Goal: Transaction & Acquisition: Purchase product/service

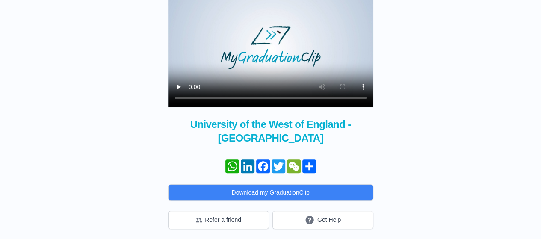
scroll to position [128, 0]
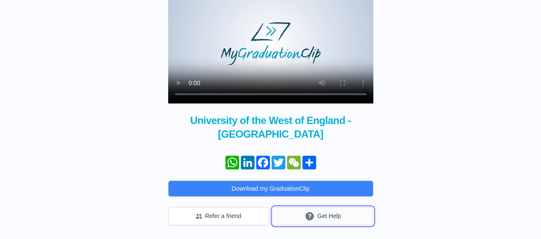
click at [318, 216] on button "Get Help" at bounding box center [323, 216] width 101 height 18
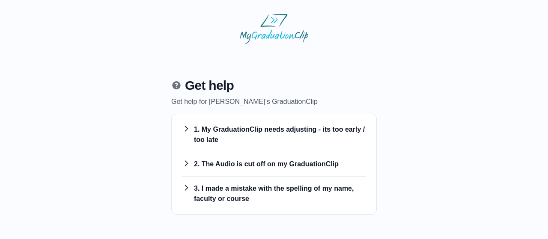
click at [318, 216] on body "Get help Get help for Pamela's GraduationClip 1. My GraduationClip needs adjust…" at bounding box center [274, 114] width 534 height 215
click at [280, 167] on h3 "2. The Audio is cut off on my GraduationClip" at bounding box center [274, 164] width 184 height 10
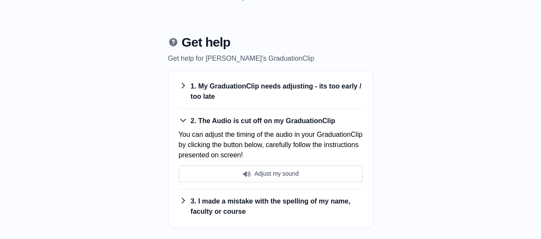
scroll to position [44, 0]
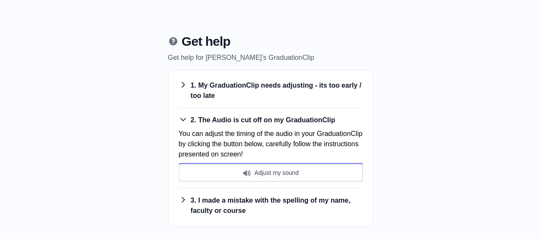
click at [280, 167] on button "Adjust my sound" at bounding box center [271, 173] width 184 height 17
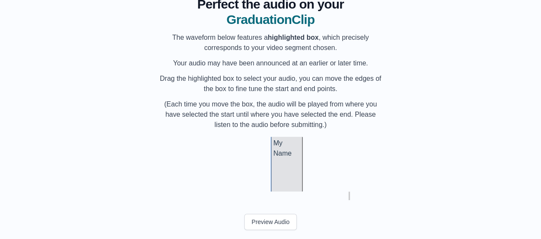
scroll to position [84, 0]
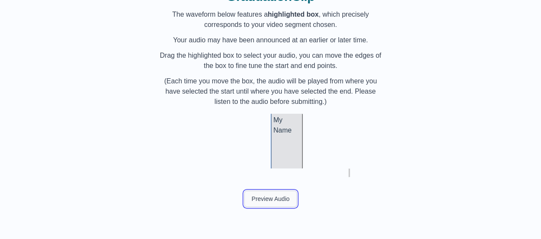
click at [284, 202] on button "Preview Audio" at bounding box center [270, 199] width 53 height 16
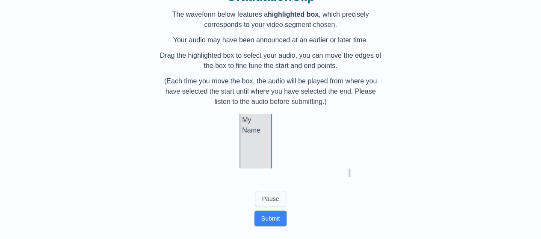
scroll to position [0, 27722]
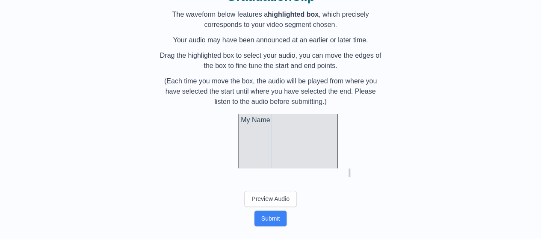
click at [337, 157] on div at bounding box center [336, 141] width 3 height 55
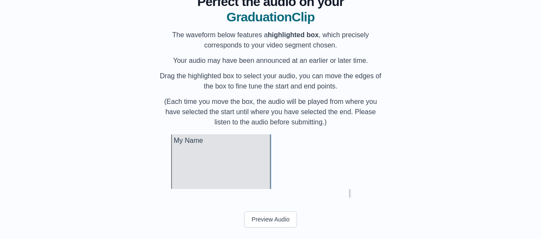
scroll to position [84, 0]
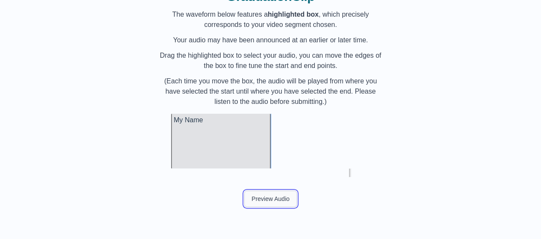
click at [263, 203] on button "Preview Audio" at bounding box center [270, 199] width 53 height 16
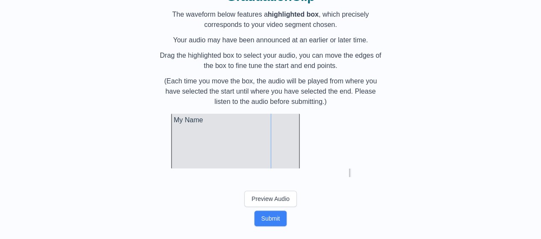
click at [299, 162] on div at bounding box center [298, 141] width 3 height 55
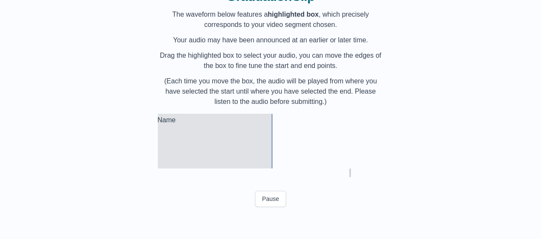
scroll to position [0, 27818]
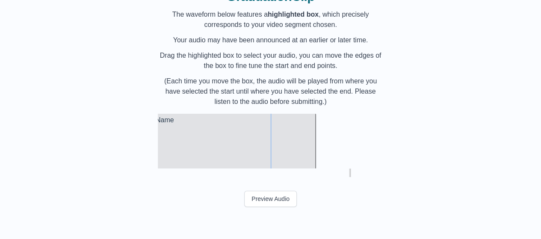
click at [315, 155] on div at bounding box center [314, 141] width 3 height 55
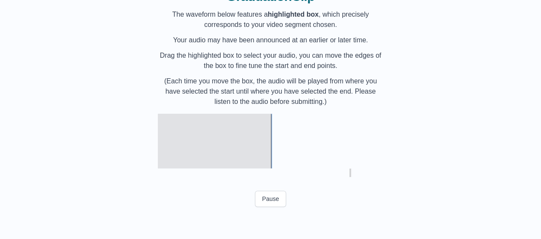
scroll to position [0, 27864]
click at [283, 195] on button "Preview Audio" at bounding box center [270, 199] width 53 height 16
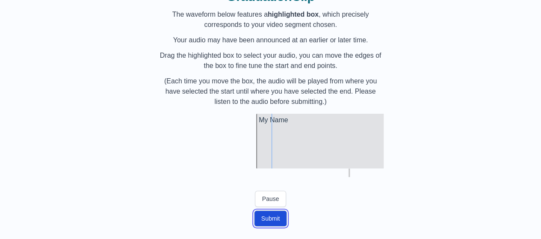
click at [279, 221] on button "Submit" at bounding box center [270, 219] width 33 height 16
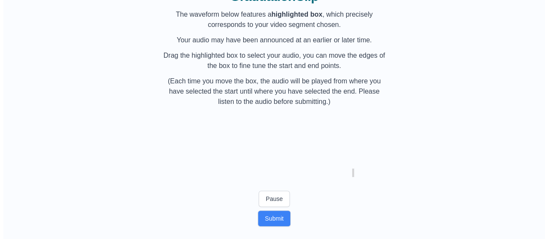
scroll to position [0, 0]
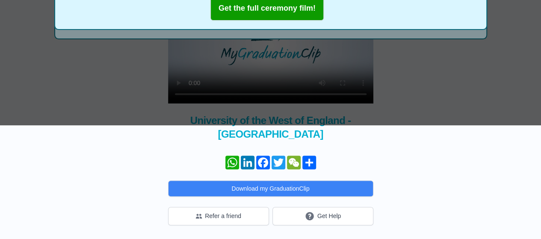
scroll to position [128, 0]
click at [303, 212] on button "Get Help" at bounding box center [323, 216] width 101 height 18
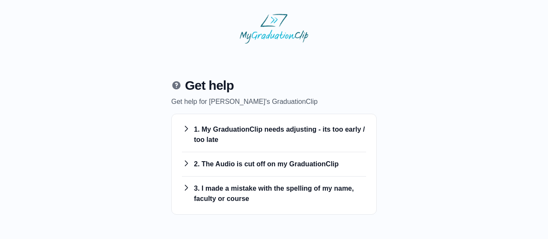
click at [307, 133] on h3 "1. My GraduationClip needs adjusting - its too early / too late" at bounding box center [274, 135] width 184 height 21
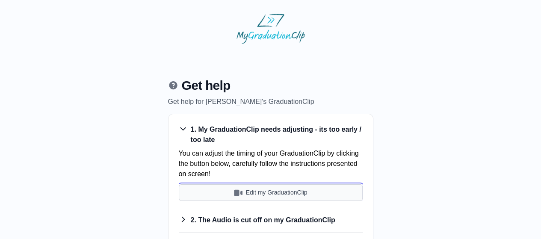
click at [294, 193] on button "Edit my GraduationClip" at bounding box center [271, 192] width 184 height 17
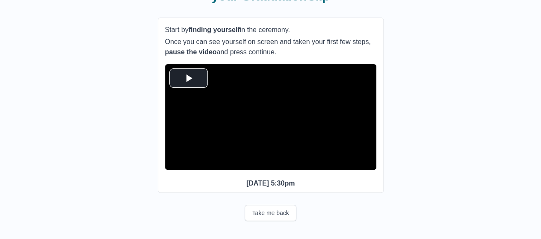
scroll to position [101, 0]
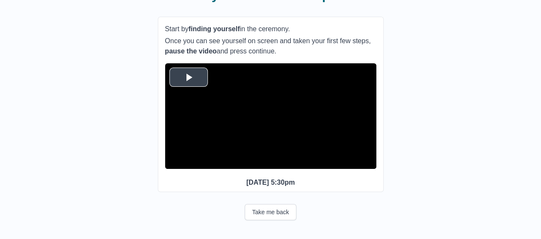
click at [189, 77] on span "Video Player" at bounding box center [189, 77] width 0 height 0
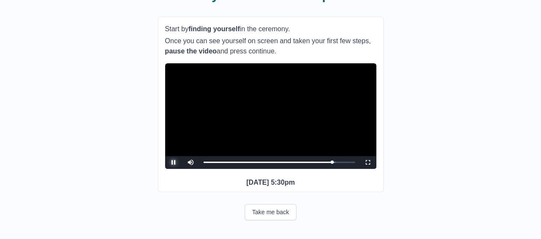
click at [174, 163] on span "Video Player" at bounding box center [174, 163] width 0 height 0
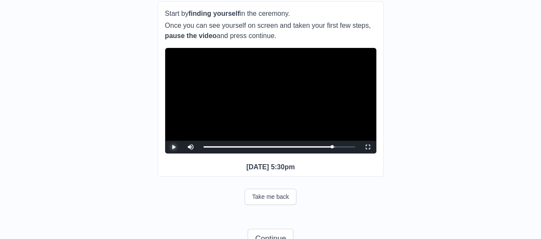
click at [174, 147] on span "Video Player" at bounding box center [174, 147] width 0 height 0
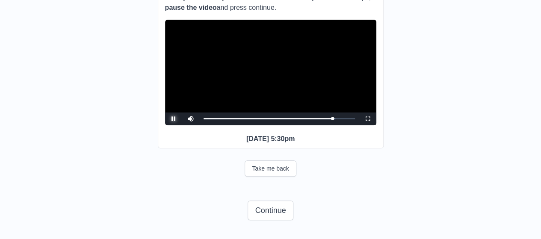
click at [174, 119] on span "Video Player" at bounding box center [174, 119] width 0 height 0
click at [264, 212] on button "Continue" at bounding box center [270, 211] width 45 height 20
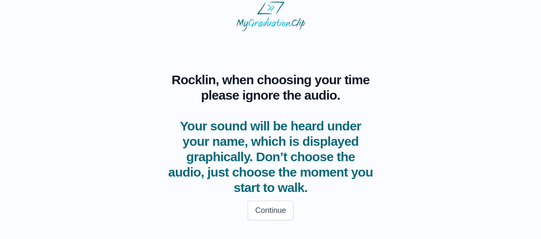
scroll to position [12, 0]
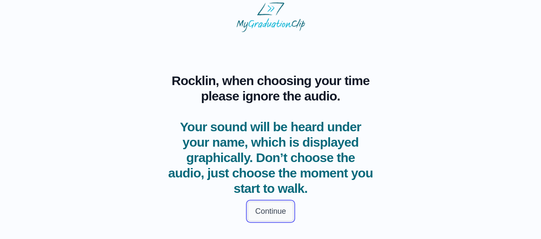
click at [257, 213] on button "Continue" at bounding box center [270, 212] width 45 height 20
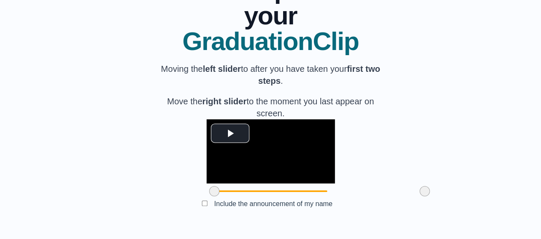
scroll to position [122, 0]
click at [230, 133] on span "Video Player" at bounding box center [230, 133] width 0 height 0
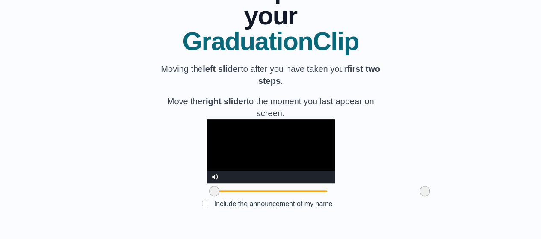
scroll to position [143, 0]
click at [241, 119] on video "Video Player" at bounding box center [271, 151] width 128 height 64
drag, startPoint x: 374, startPoint y: 189, endPoint x: 326, endPoint y: 196, distance: 48.4
click at [372, 196] on span at bounding box center [377, 191] width 10 height 10
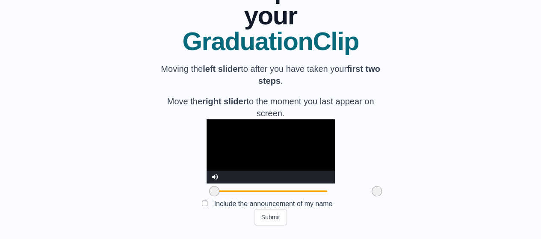
click at [223, 145] on video "Video Player" at bounding box center [271, 151] width 128 height 64
click at [211, 193] on span at bounding box center [216, 191] width 10 height 10
click at [272, 217] on button "Submit" at bounding box center [270, 217] width 33 height 16
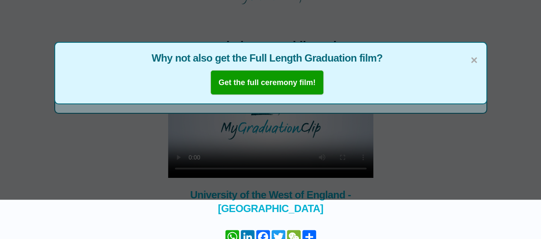
scroll to position [39, 0]
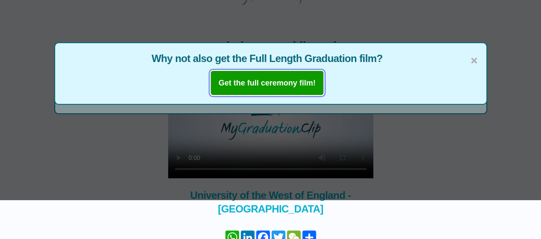
click at [265, 80] on b "Get the full ceremony film!" at bounding box center [267, 83] width 97 height 9
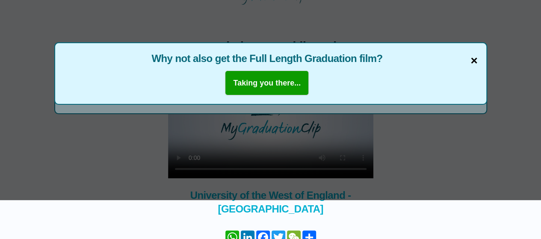
click at [474, 59] on span "×" at bounding box center [474, 61] width 7 height 18
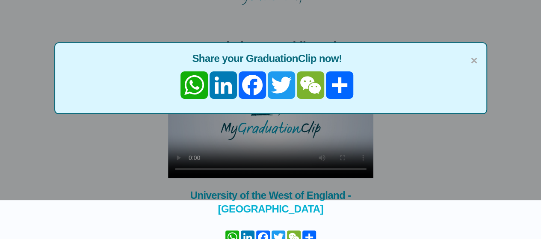
scroll to position [128, 0]
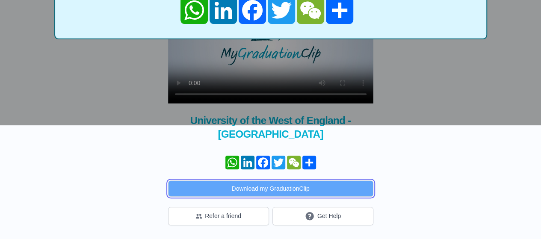
click at [291, 191] on button "Download my GraduationClip" at bounding box center [270, 189] width 205 height 16
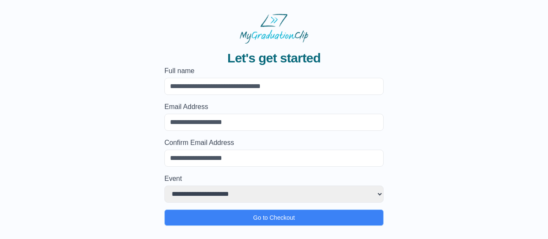
click at [277, 86] on input "Full name" at bounding box center [273, 86] width 219 height 17
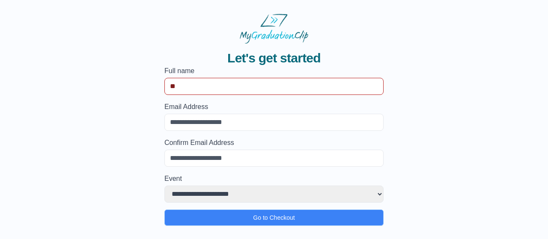
type input "*"
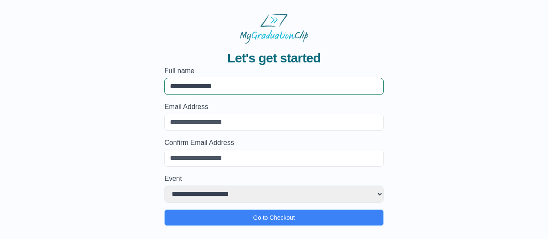
type input "**********"
click at [214, 119] on input "Email Address" at bounding box center [273, 122] width 219 height 17
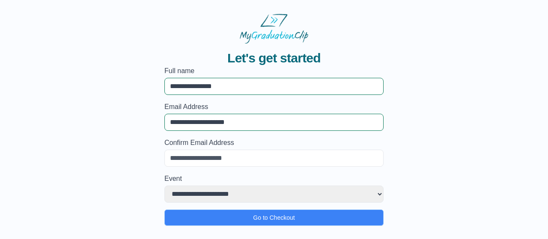
type input "**********"
click at [214, 154] on input "Confirm Email Address" at bounding box center [273, 158] width 219 height 17
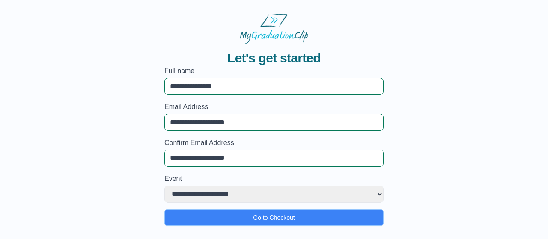
type input "**********"
click at [208, 197] on select "**********" at bounding box center [273, 194] width 219 height 17
select select "**********"
click at [164, 186] on select "**********" at bounding box center [273, 194] width 219 height 17
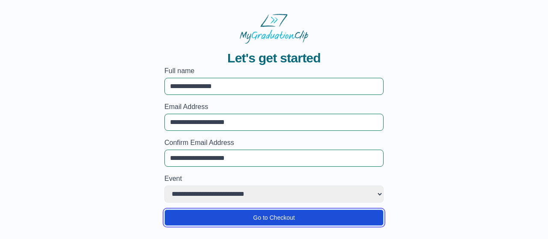
click at [287, 211] on button "Go to Checkout" at bounding box center [273, 218] width 219 height 16
